Goal: Transaction & Acquisition: Purchase product/service

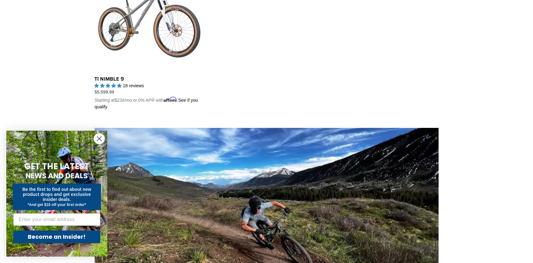
scroll to position [394, 0]
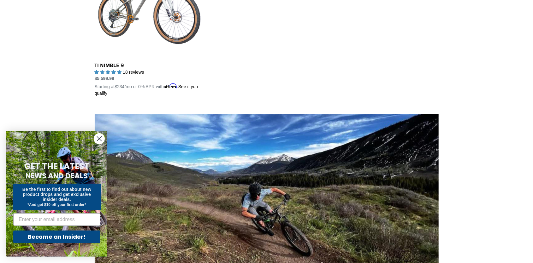
click at [102, 143] on circle "Close dialog" at bounding box center [99, 139] width 10 height 10
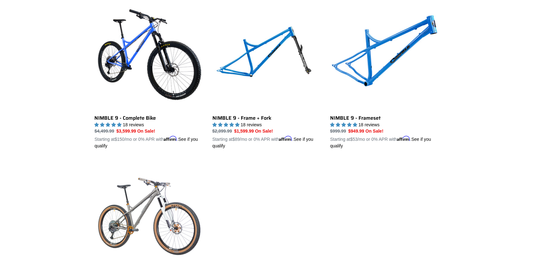
scroll to position [121, 0]
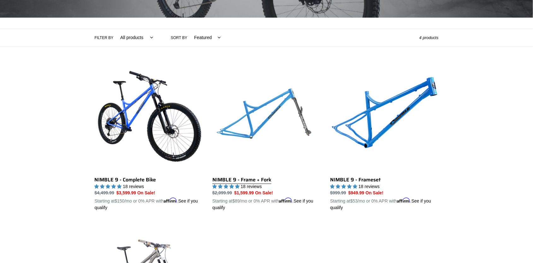
click at [249, 181] on link "NIMBLE 9 - Frame + Fork" at bounding box center [266, 138] width 108 height 148
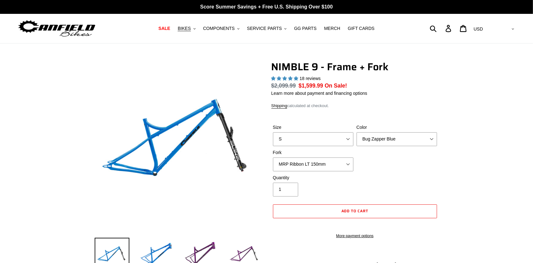
select select "highest-rating"
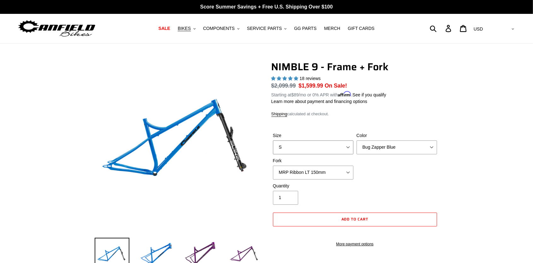
click at [273, 141] on select "S M L XL" at bounding box center [313, 148] width 80 height 14
select select "L"
click option "L" at bounding box center [0, 0] width 0 height 0
click at [356, 141] on select "Bug Zapper Blue Purple Haze - Sold Out Galaxy Black" at bounding box center [396, 148] width 80 height 14
select select "Galaxy Black"
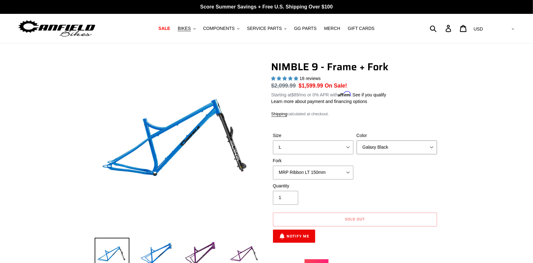
click option "Galaxy Black" at bounding box center [0, 0] width 0 height 0
click at [273, 166] on select "MRP Ribbon LT 150mm Fox 36 Factory Grip X 150mm (Special Order) RockShox Lyrik …" at bounding box center [313, 173] width 80 height 14
select select "Fox 36 SL Factory Grip X 140mm"
click option "Fox 36 SL Factory Grip X 140mm" at bounding box center [0, 0] width 0 height 0
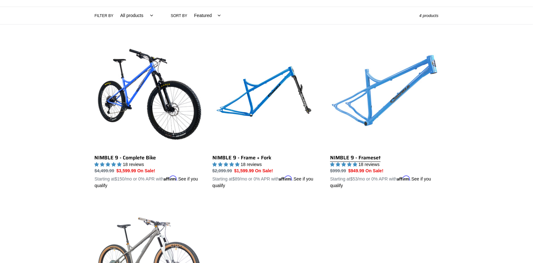
scroll to position [153, 0]
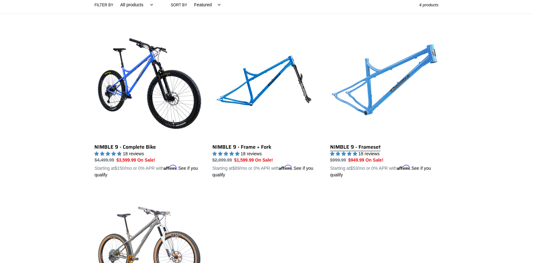
click at [394, 85] on link "NIMBLE 9 - Frameset" at bounding box center [384, 105] width 108 height 148
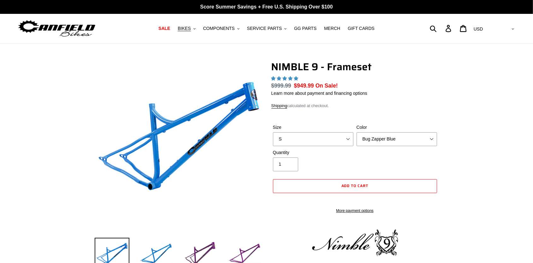
select select "highest-rating"
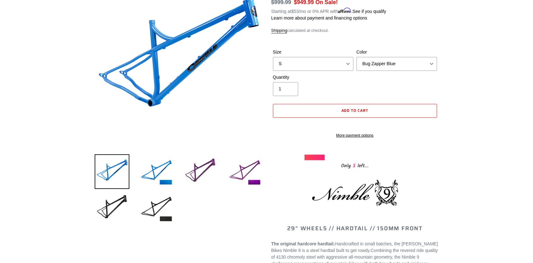
scroll to position [98, 0]
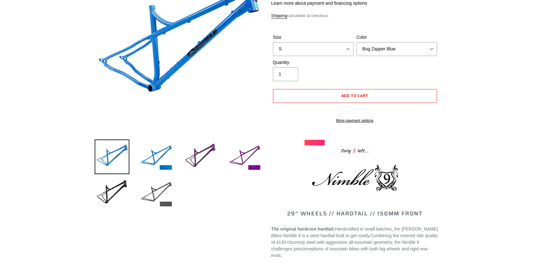
click at [162, 191] on img at bounding box center [156, 193] width 35 height 35
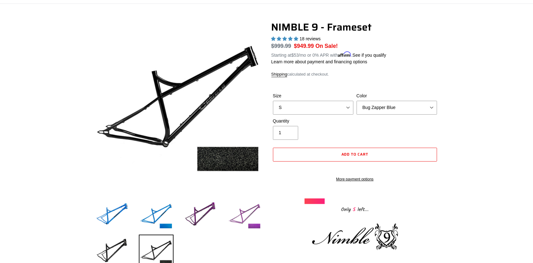
scroll to position [33, 0]
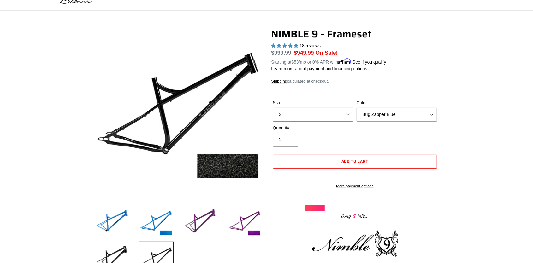
click at [273, 108] on select "S M L XL" at bounding box center [313, 115] width 80 height 14
select select "L"
click option "L" at bounding box center [0, 0] width 0 height 0
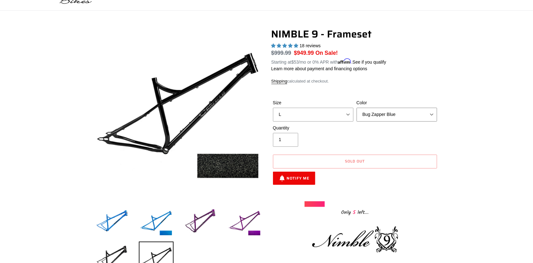
click at [356, 108] on select "Bug Zapper Blue Purple Haze -Sold Out Galaxy Black" at bounding box center [396, 115] width 80 height 14
click option "Galaxy Black" at bounding box center [0, 0] width 0 height 0
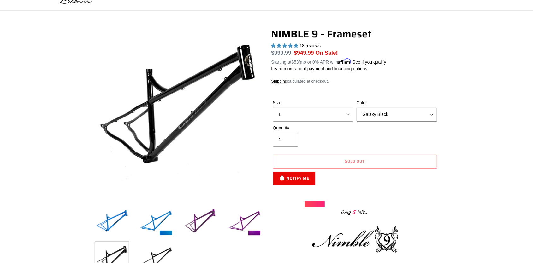
click at [356, 108] on select "Bug Zapper Blue Purple Haze -Sold Out Galaxy Black" at bounding box center [396, 115] width 80 height 14
click option "Purple Haze -Sold Out" at bounding box center [0, 0] width 0 height 0
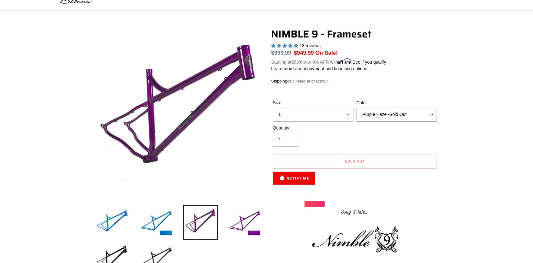
click at [356, 108] on select "Bug Zapper Blue Purple Haze -Sold Out Galaxy Black" at bounding box center [396, 115] width 80 height 14
click option "Galaxy Black" at bounding box center [0, 0] width 0 height 0
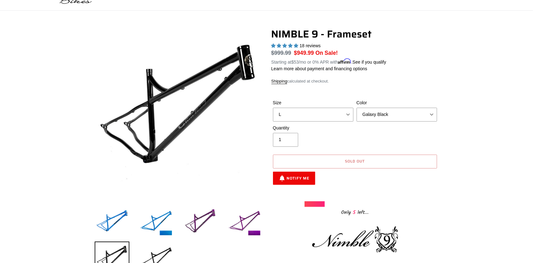
click at [376, 162] on button "Sold out" at bounding box center [355, 162] width 164 height 14
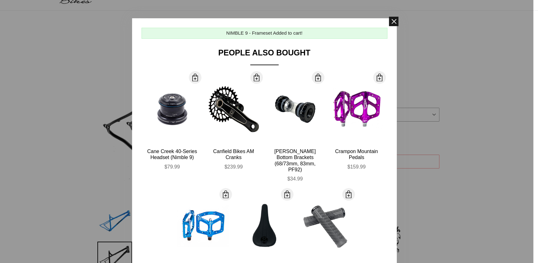
click at [391, 20] on span at bounding box center [393, 21] width 9 height 9
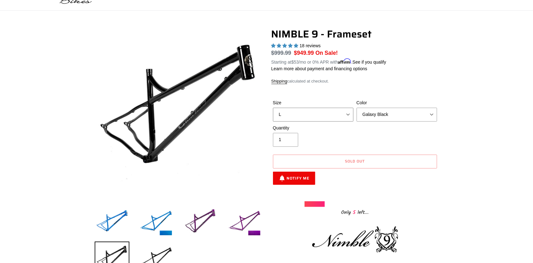
click at [273, 108] on select "S M L XL" at bounding box center [313, 115] width 80 height 14
click option "L" at bounding box center [0, 0] width 0 height 0
click at [356, 108] on select "Bug Zapper Blue Purple Haze -Sold Out Galaxy Black" at bounding box center [396, 115] width 80 height 14
click option "Bug Zapper Blue" at bounding box center [0, 0] width 0 height 0
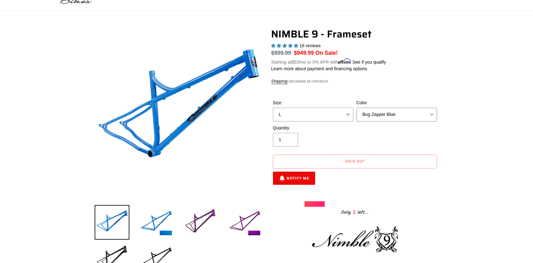
click at [356, 108] on select "Bug Zapper Blue Purple Haze -Sold Out Galaxy Black" at bounding box center [396, 115] width 80 height 14
select select "Galaxy Black"
click option "Galaxy Black" at bounding box center [0, 0] width 0 height 0
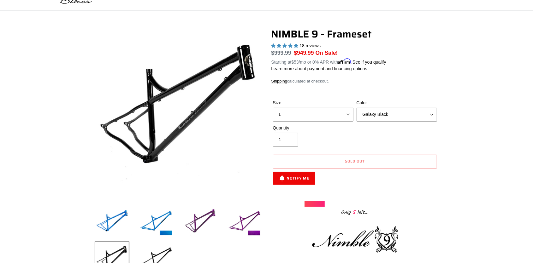
drag, startPoint x: 458, startPoint y: 77, endPoint x: 455, endPoint y: 82, distance: 5.8
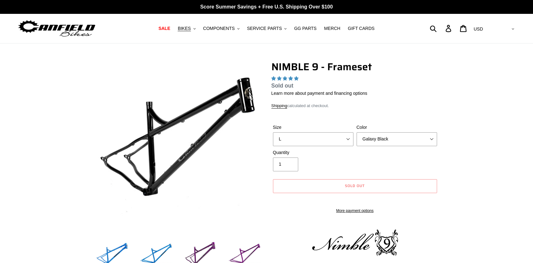
scroll to position [33, 0]
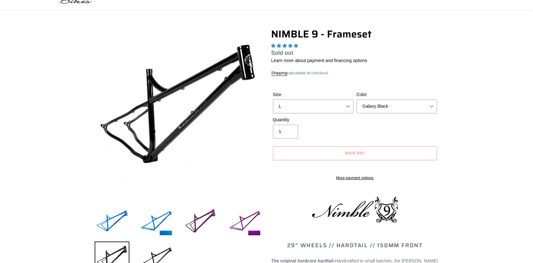
select select "highest-rating"
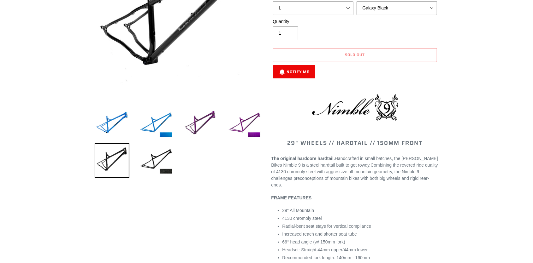
scroll to position [0, 0]
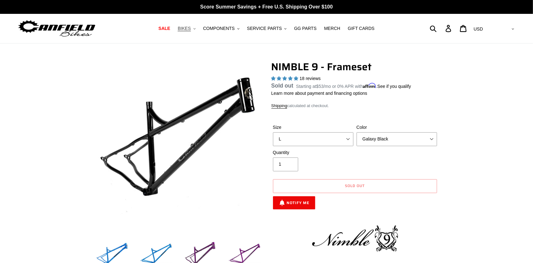
click at [190, 27] on span "BIKES" at bounding box center [184, 28] width 13 height 5
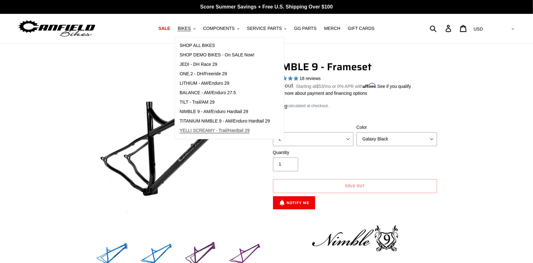
click at [216, 130] on span "YELLI SCREAMY - Trail/Hardtail 29" at bounding box center [214, 130] width 70 height 5
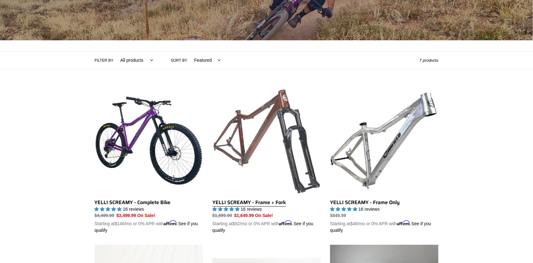
scroll to position [131, 0]
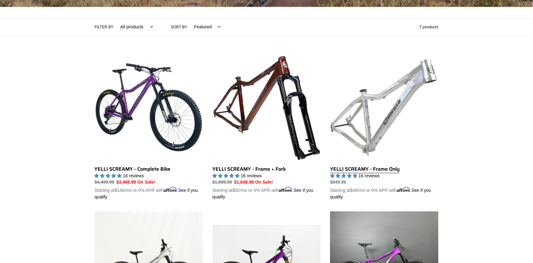
click at [386, 124] on link "YELLI SCREAMY - Frame Only" at bounding box center [384, 127] width 108 height 148
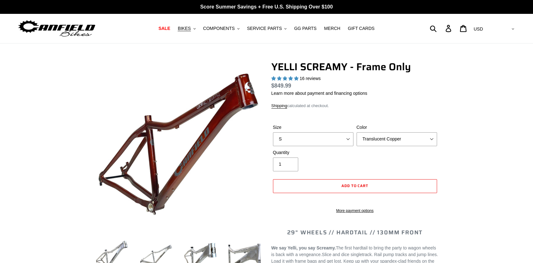
select select "highest-rating"
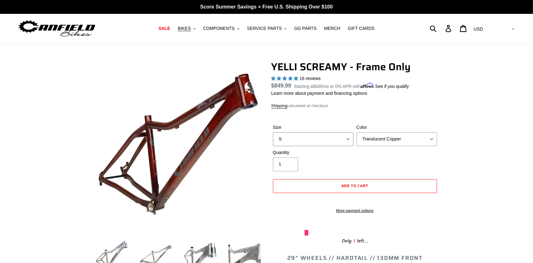
click at [273, 132] on select "S M L XL" at bounding box center [313, 139] width 80 height 14
select select "L"
click option "L" at bounding box center [0, 0] width 0 height 0
